Goal: Information Seeking & Learning: Learn about a topic

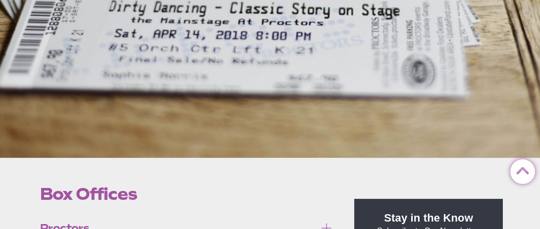
scroll to position [308, 0]
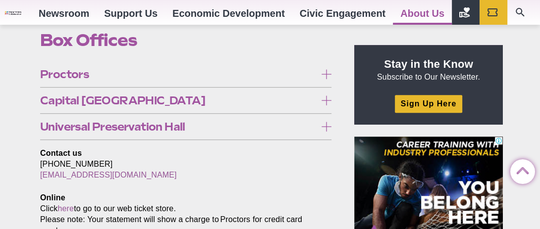
click at [288, 76] on span "Proctors" at bounding box center [178, 74] width 276 height 11
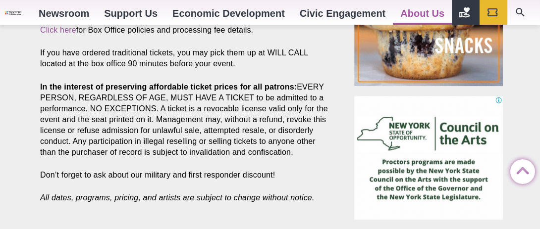
drag, startPoint x: 193, startPoint y: 76, endPoint x: 39, endPoint y: 82, distance: 154.7
copy span "Universal Preservation Hall"
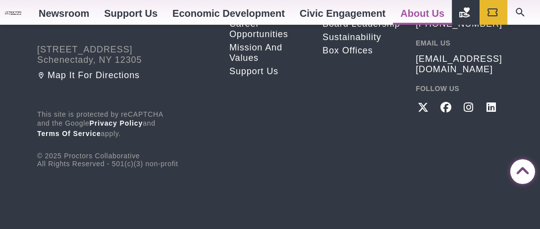
scroll to position [1233, 0]
click at [60, 22] on img at bounding box center [104, 13] width 134 height 18
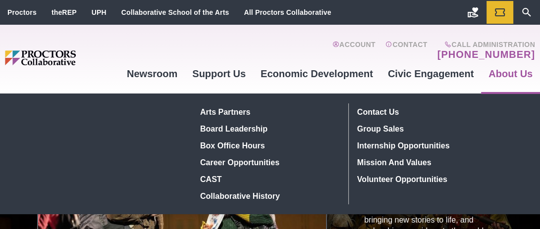
click at [513, 74] on link "About Us" at bounding box center [510, 73] width 59 height 27
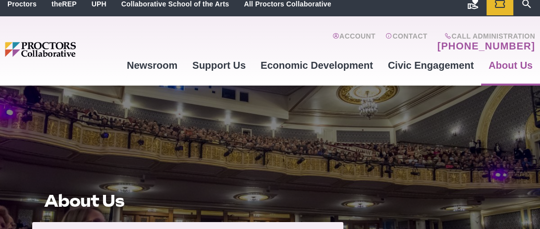
scroll to position [154, 0]
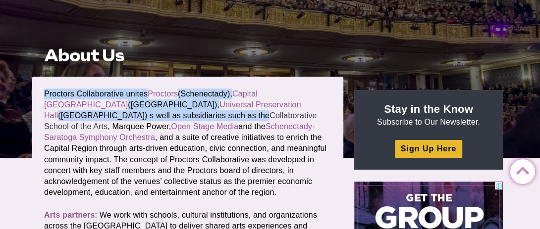
drag, startPoint x: 44, startPoint y: 90, endPoint x: 131, endPoint y: 115, distance: 90.8
click at [131, 115] on p "Proctors Collaborative unites Proctors (Schenectady), Capital Repertory Theatre…" at bounding box center [187, 144] width 287 height 110
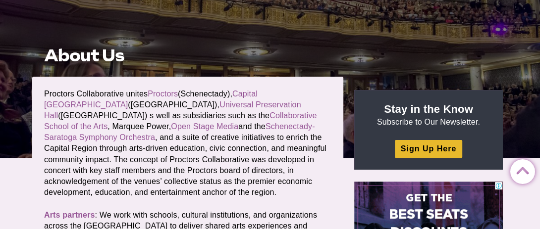
click at [291, 135] on p "Proctors Collaborative unites Proctors (Schenectady), Capital Repertory Theatre…" at bounding box center [187, 144] width 287 height 110
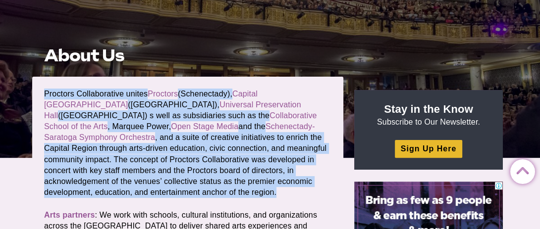
drag, startPoint x: 88, startPoint y: 193, endPoint x: 40, endPoint y: 89, distance: 114.8
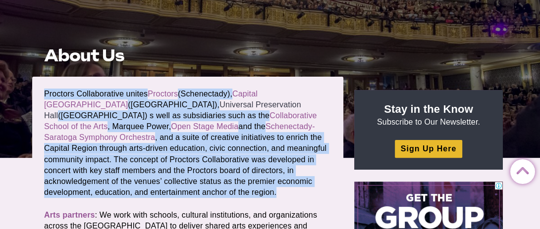
click at [117, 107] on link "Universal Preservation Hall" at bounding box center [172, 110] width 257 height 19
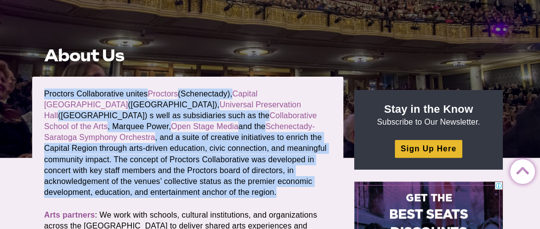
click at [88, 187] on p "Proctors Collaborative unites Proctors (Schenectady), Capital Repertory Theatre…" at bounding box center [187, 144] width 287 height 110
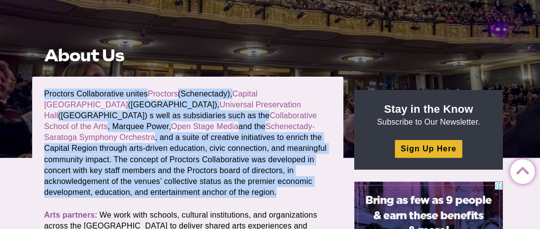
drag, startPoint x: 84, startPoint y: 193, endPoint x: 41, endPoint y: 93, distance: 108.3
copy p "Proctors Collaborative unites Proctors (Schenectady), Capital Repertory Theatre…"
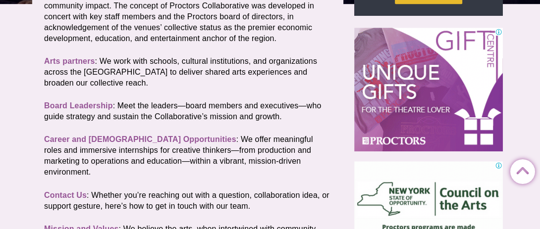
scroll to position [154, 0]
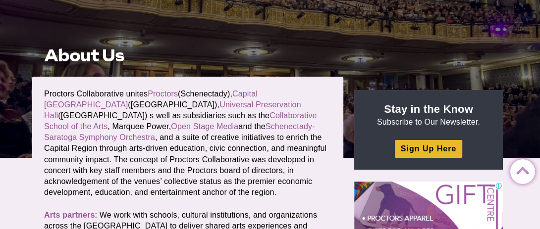
click at [92, 192] on p "Proctors Collaborative unites Proctors (Schenectady), Capital Repertory Theatre…" at bounding box center [187, 144] width 287 height 110
drag, startPoint x: 45, startPoint y: 93, endPoint x: 124, endPoint y: 94, distance: 79.3
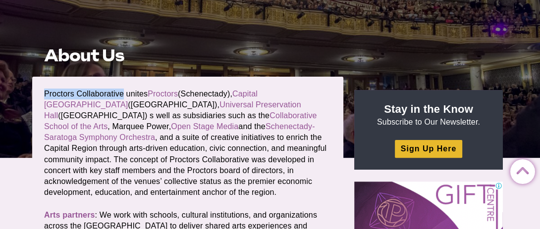
click at [124, 94] on p "Proctors Collaborative unites Proctors (Schenectady), Capital Repertory Theatre…" at bounding box center [187, 144] width 287 height 110
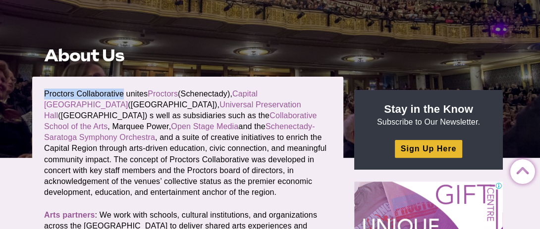
copy p "Proctors Collaborative"
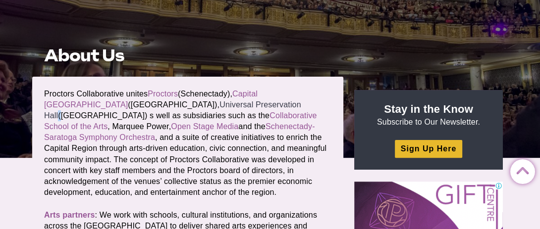
drag, startPoint x: 209, startPoint y: 103, endPoint x: 115, endPoint y: 104, distance: 94.2
click at [115, 104] on p "Proctors Collaborative unites Proctors (Schenectady), Capital Repertory Theatre…" at bounding box center [187, 144] width 287 height 110
click at [287, 124] on p "Proctors Collaborative unites Proctors (Schenectady), Capital Repertory Theatre…" at bounding box center [187, 144] width 287 height 110
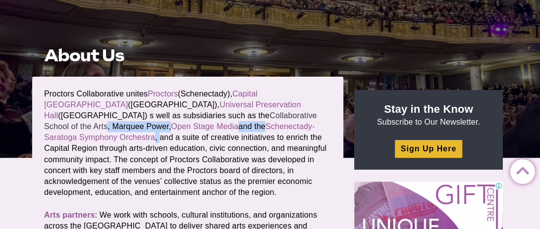
drag, startPoint x: 287, startPoint y: 124, endPoint x: 212, endPoint y: 120, distance: 75.4
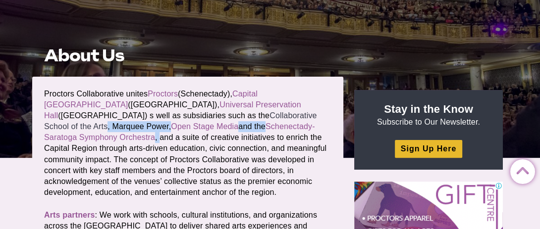
click at [212, 120] on p "Proctors Collaborative unites Proctors (Schenectady), Capital Repertory Theatre…" at bounding box center [187, 144] width 287 height 110
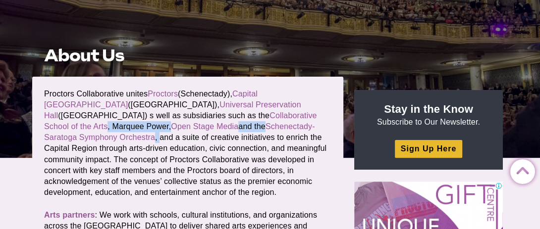
click at [325, 114] on p "Proctors Collaborative unites Proctors (Schenectady), Capital Repertory Theatre…" at bounding box center [187, 144] width 287 height 110
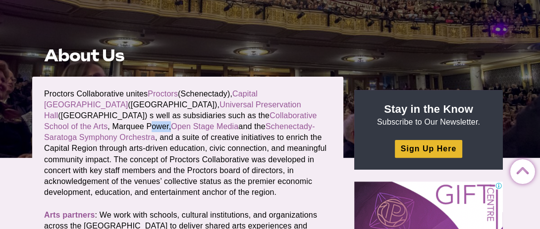
drag, startPoint x: 323, startPoint y: 113, endPoint x: 279, endPoint y: 117, distance: 43.8
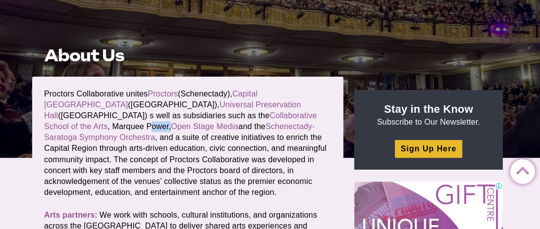
click at [279, 117] on p "Proctors Collaborative unites Proctors (Schenectady), Capital Repertory Theatre…" at bounding box center [187, 144] width 287 height 110
click at [321, 152] on p "Proctors Collaborative unites Proctors (Schenectady), Capital Repertory Theatre…" at bounding box center [187, 144] width 287 height 110
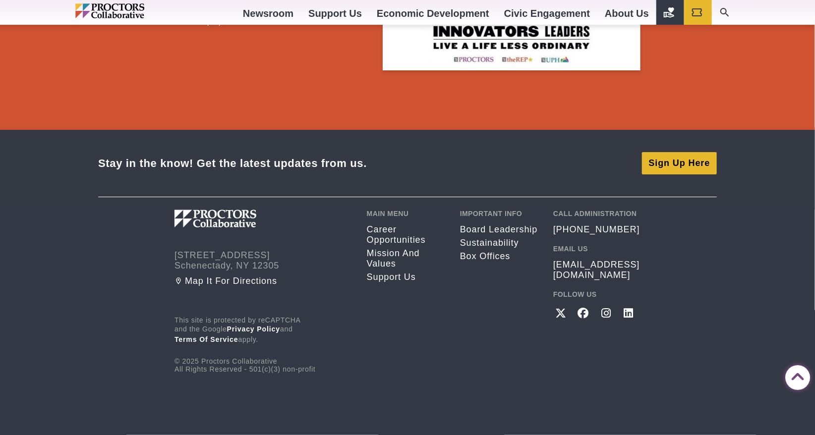
scroll to position [1828, 0]
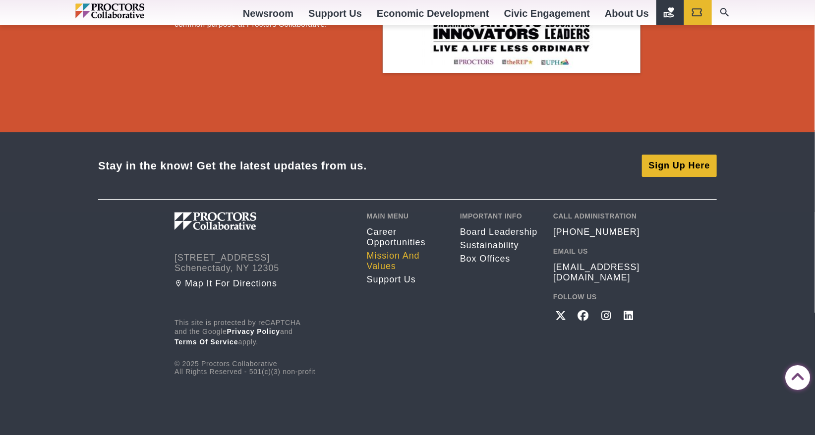
click at [405, 259] on link "Mission and Values" at bounding box center [406, 261] width 78 height 21
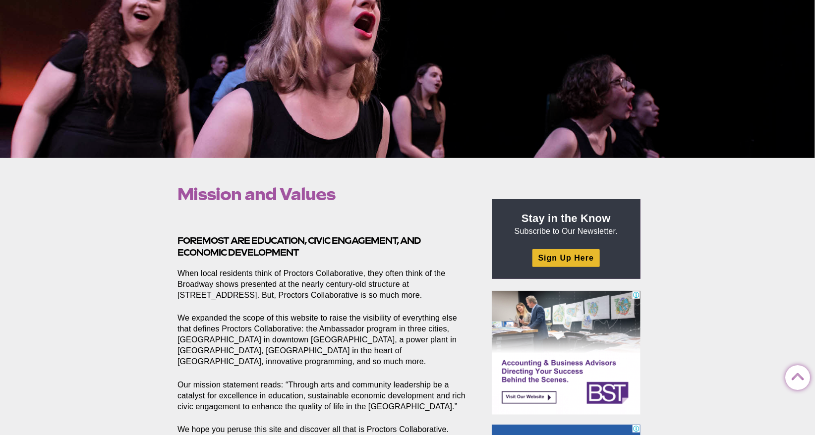
scroll to position [308, 0]
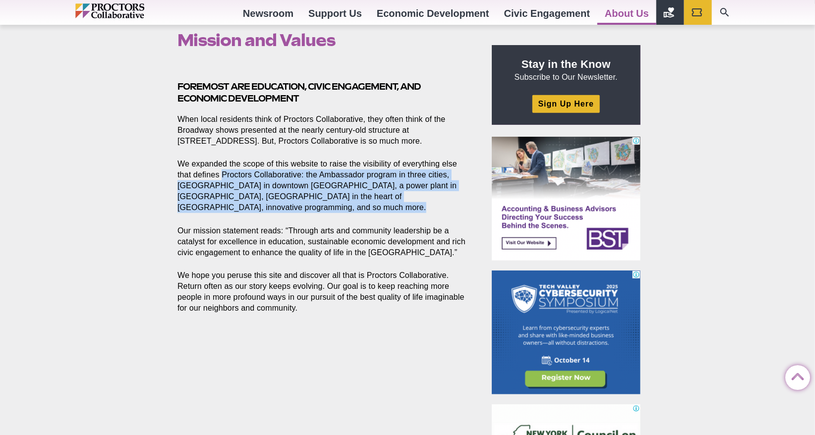
drag, startPoint x: 295, startPoint y: 207, endPoint x: 223, endPoint y: 172, distance: 80.0
click at [223, 172] on p "We expanded the scope of this website to raise the visibility of everything els…" at bounding box center [322, 186] width 291 height 55
copy p "Proctors Collaborative: the Ambassador program in three cities, [GEOGRAPHIC_DAT…"
